Goal: Find specific page/section: Find specific page/section

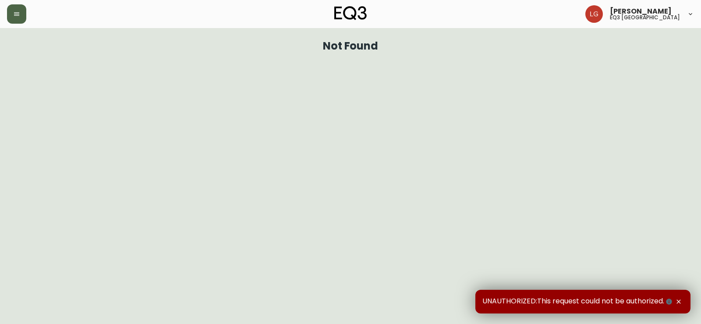
click at [25, 21] on button "button" at bounding box center [16, 13] width 19 height 19
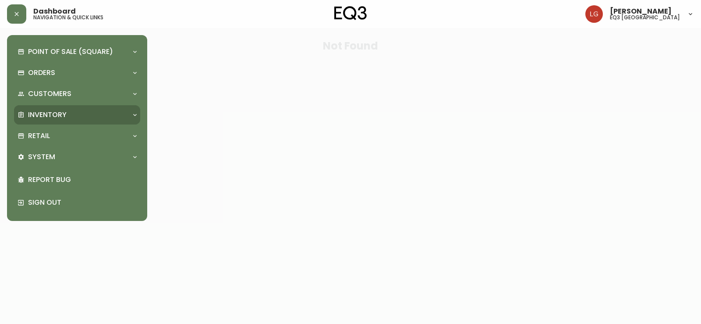
click at [63, 114] on p "Inventory" at bounding box center [47, 115] width 39 height 10
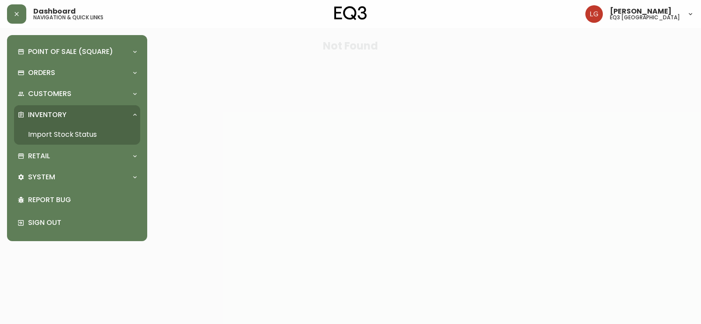
click at [57, 136] on link "Import Stock Status" at bounding box center [77, 135] width 126 height 20
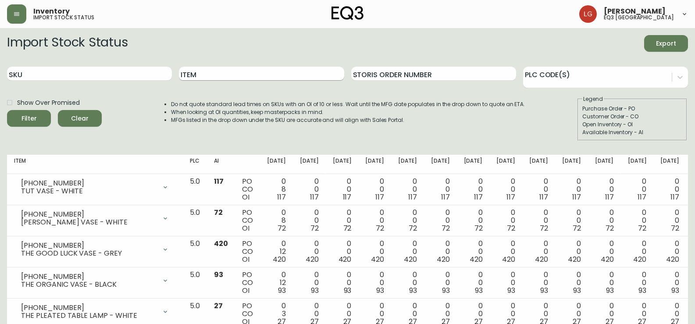
click at [227, 78] on input "Item" at bounding box center [261, 74] width 165 height 14
type input "cape"
click at [7, 110] on button "Filter" at bounding box center [29, 118] width 44 height 17
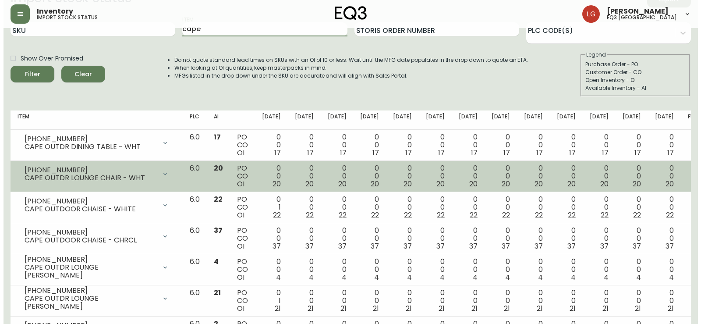
scroll to position [87, 0]
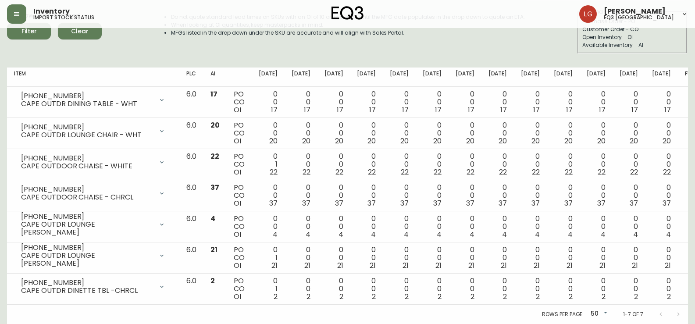
click at [668, 21] on div "Larissa Gosek eq3 winnipeg" at bounding box center [633, 14] width 109 height 18
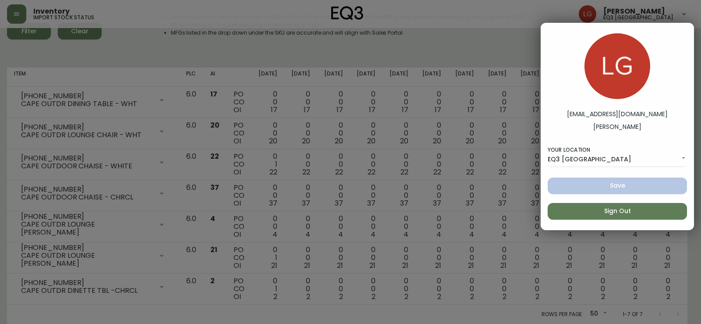
click at [622, 217] on button "Sign Out" at bounding box center [617, 211] width 139 height 17
